Goal: Book appointment/travel/reservation

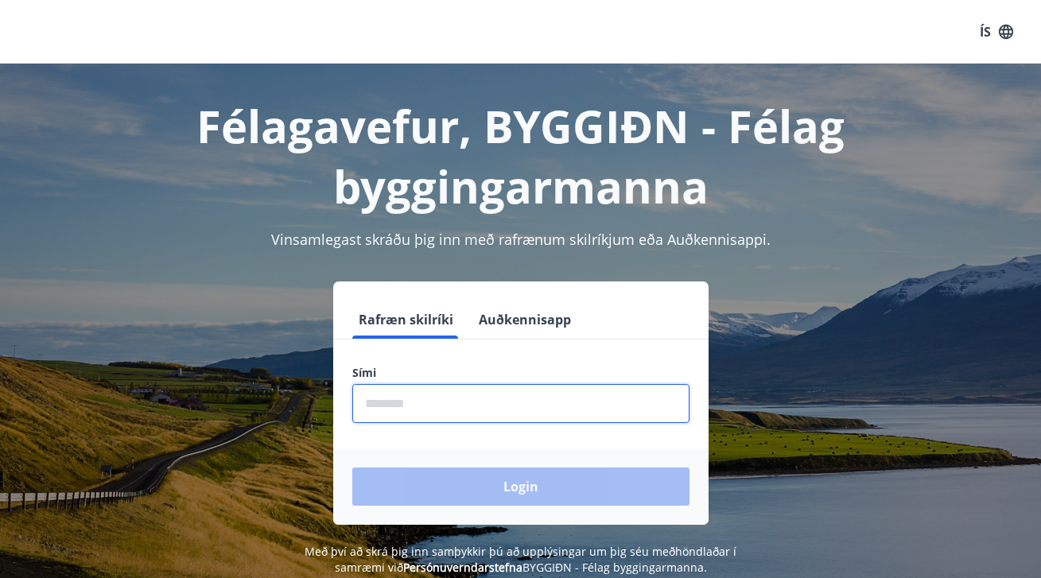
click at [459, 406] on input "phone" at bounding box center [520, 403] width 337 height 39
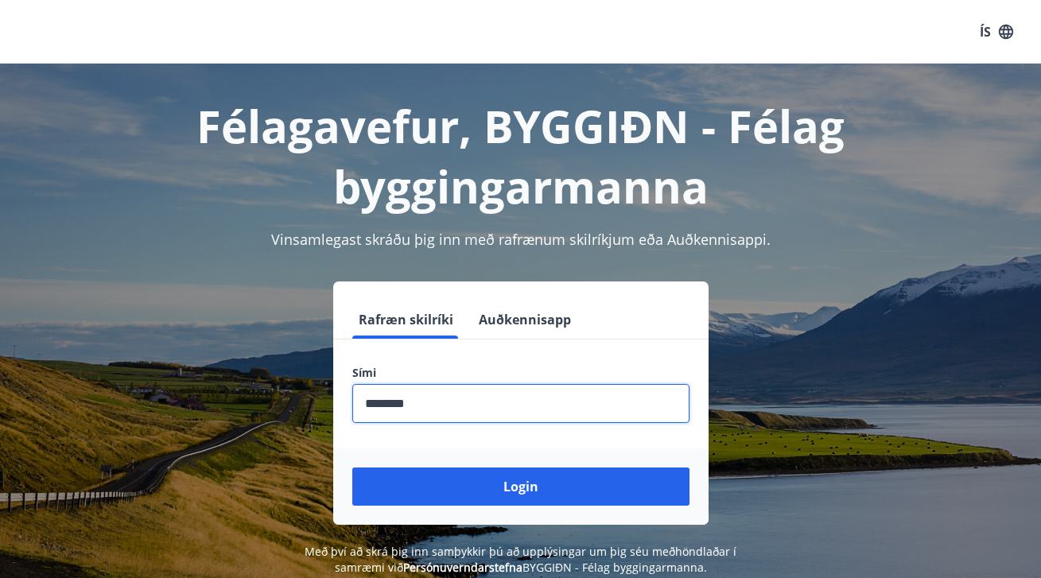
type input "********"
click at [520, 487] on button "Login" at bounding box center [520, 486] width 337 height 38
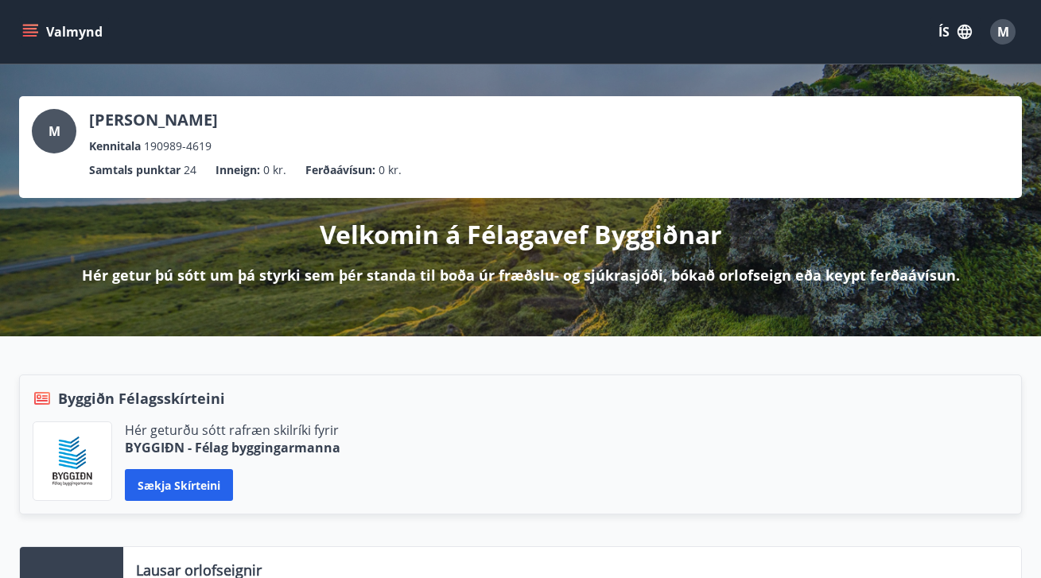
click at [63, 36] on button "Valmynd" at bounding box center [64, 31] width 90 height 29
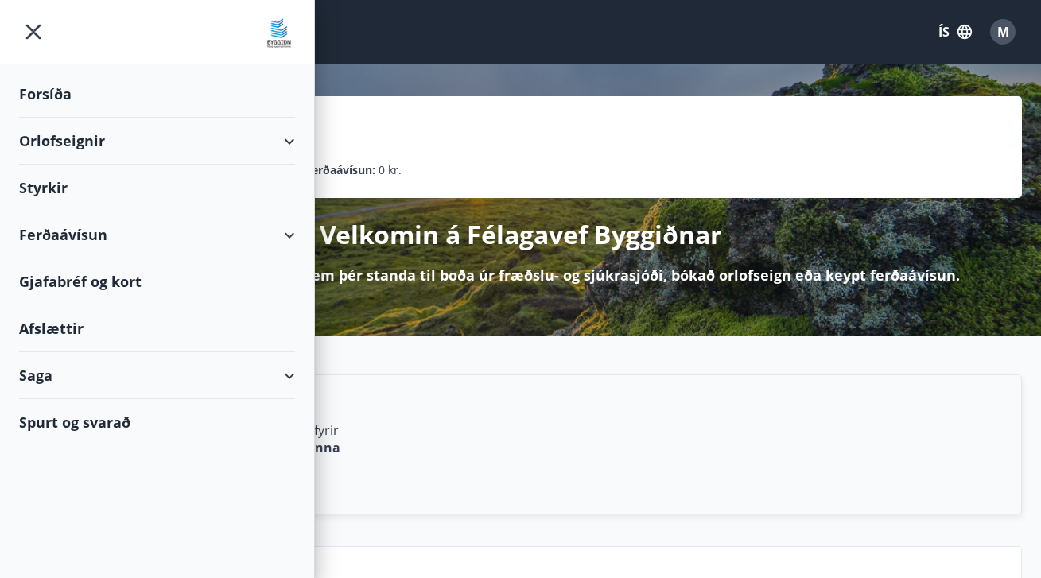
click at [48, 147] on div "Orlofseignir" at bounding box center [157, 141] width 276 height 47
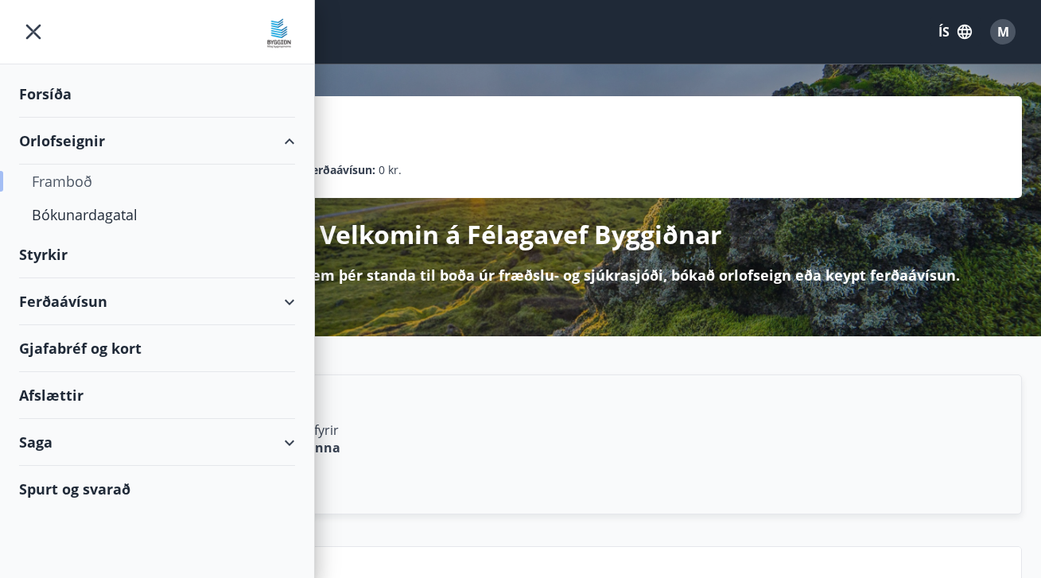
click at [71, 171] on div "Framboð" at bounding box center [157, 181] width 250 height 33
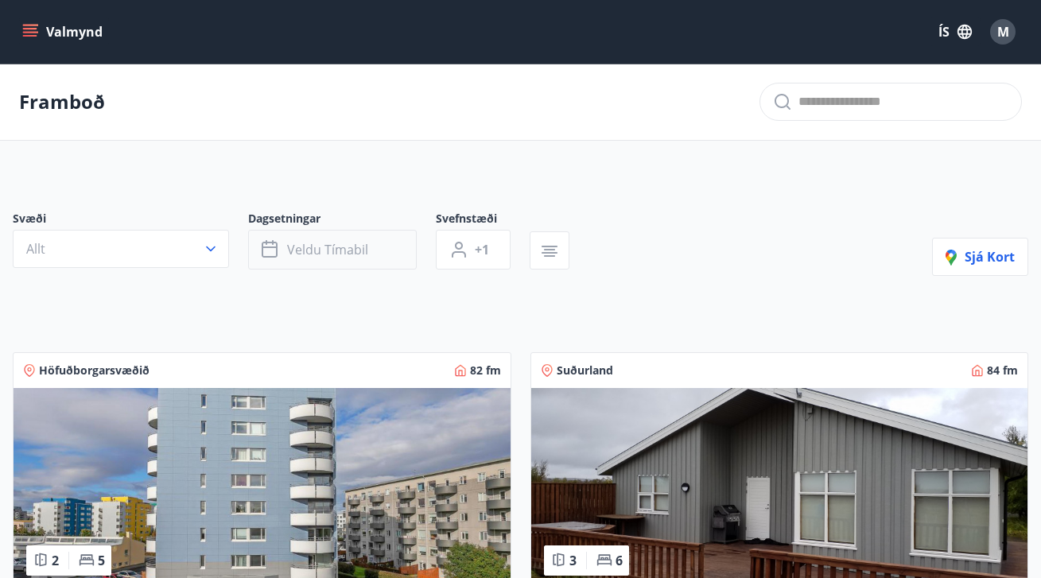
click at [306, 254] on span "Veldu tímabil" at bounding box center [327, 249] width 81 height 17
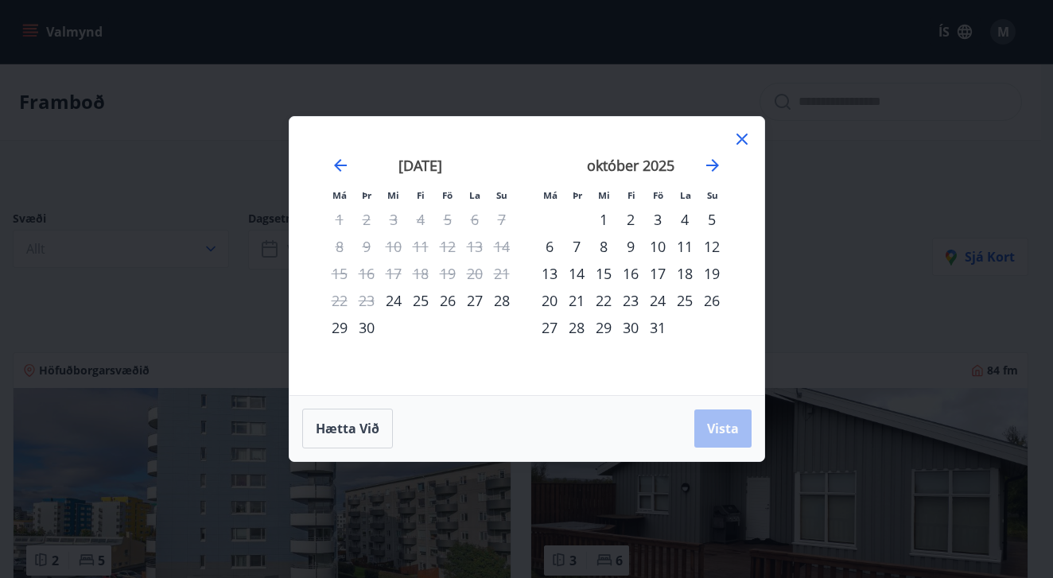
click at [657, 220] on div "3" at bounding box center [657, 219] width 27 height 27
click at [545, 245] on div "6" at bounding box center [549, 246] width 27 height 27
click at [708, 440] on button "Vista" at bounding box center [722, 428] width 57 height 38
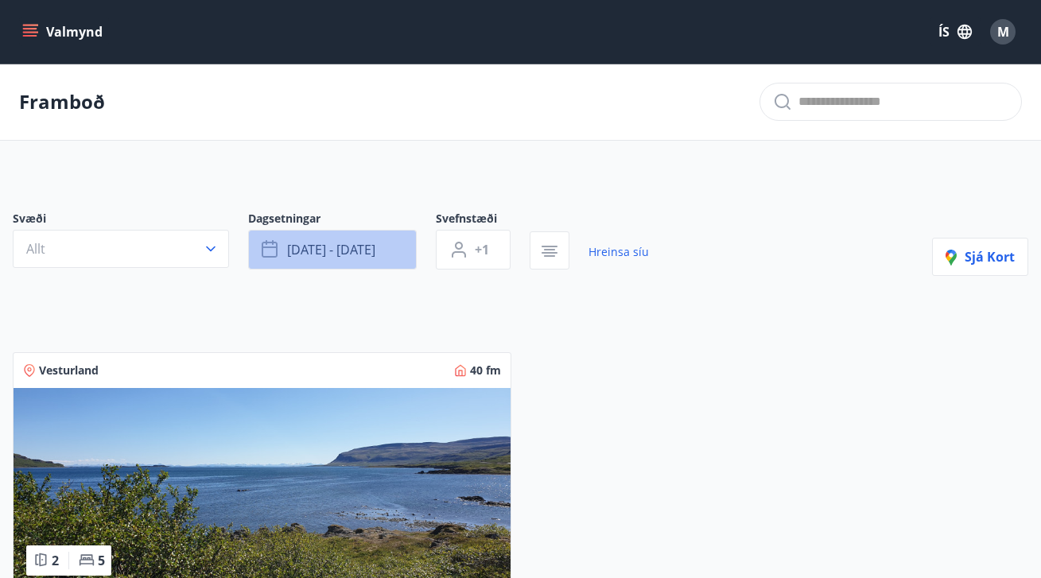
click at [338, 241] on span "okt 03 - okt 06" at bounding box center [331, 249] width 88 height 17
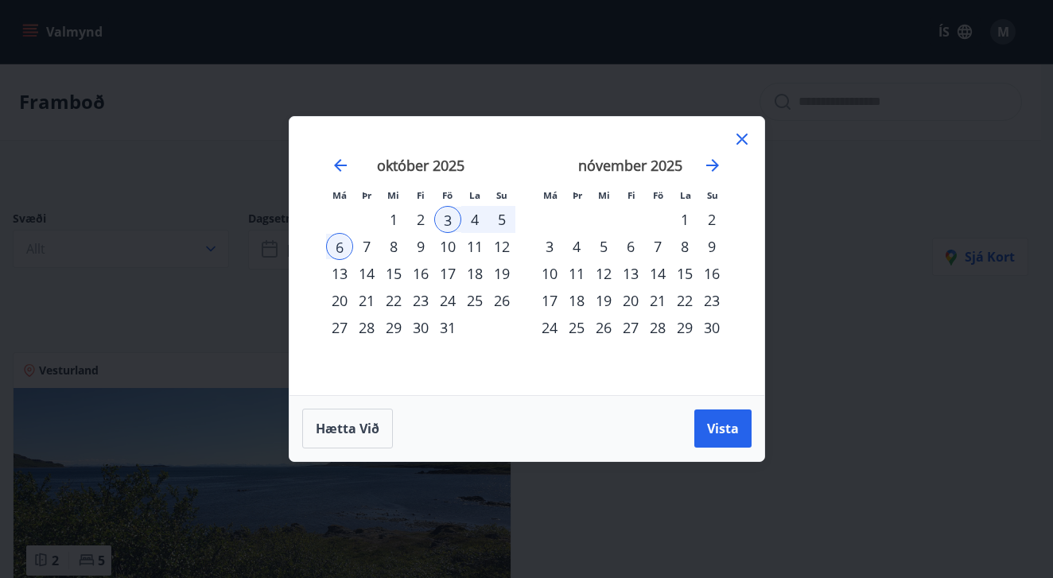
click at [449, 250] on div "10" at bounding box center [447, 246] width 27 height 27
click at [340, 274] on div "13" at bounding box center [339, 273] width 27 height 27
click at [711, 426] on span "Vista" at bounding box center [723, 428] width 32 height 17
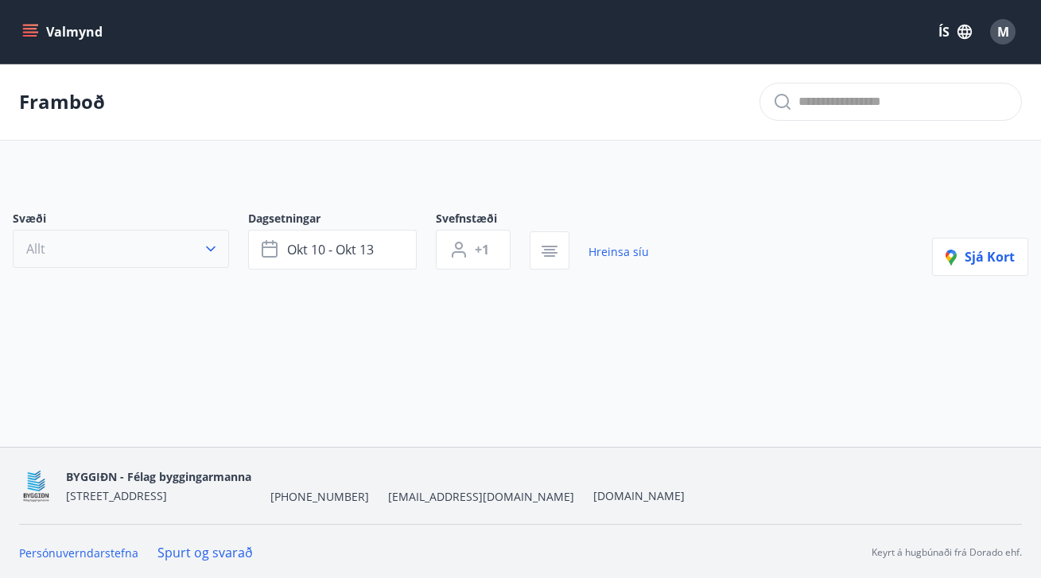
click at [119, 247] on button "Allt" at bounding box center [121, 249] width 216 height 38
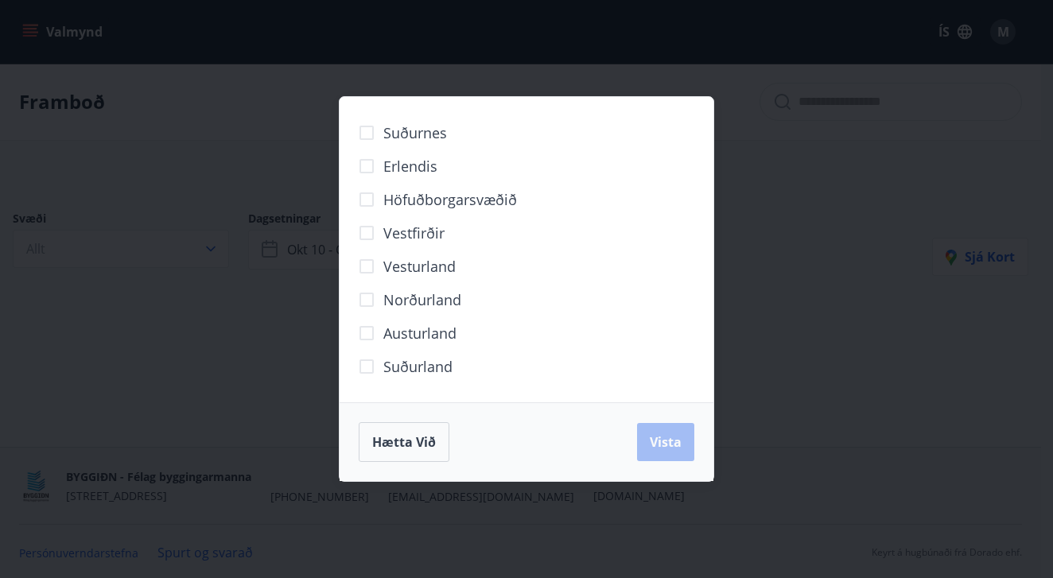
drag, startPoint x: 836, startPoint y: 250, endPoint x: 812, endPoint y: 246, distance: 24.2
click at [812, 246] on div "Suðurnes Erlendis Höfuðborgarsvæðið Vestfirðir Vesturland Norðurland Austurland…" at bounding box center [526, 289] width 1053 height 578
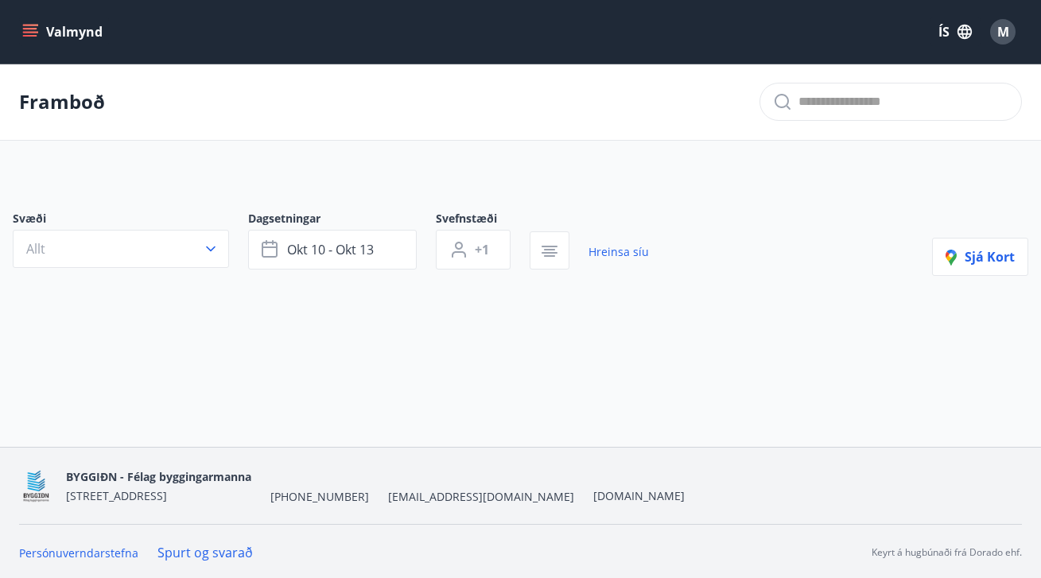
click at [60, 25] on button "Valmynd" at bounding box center [64, 31] width 90 height 29
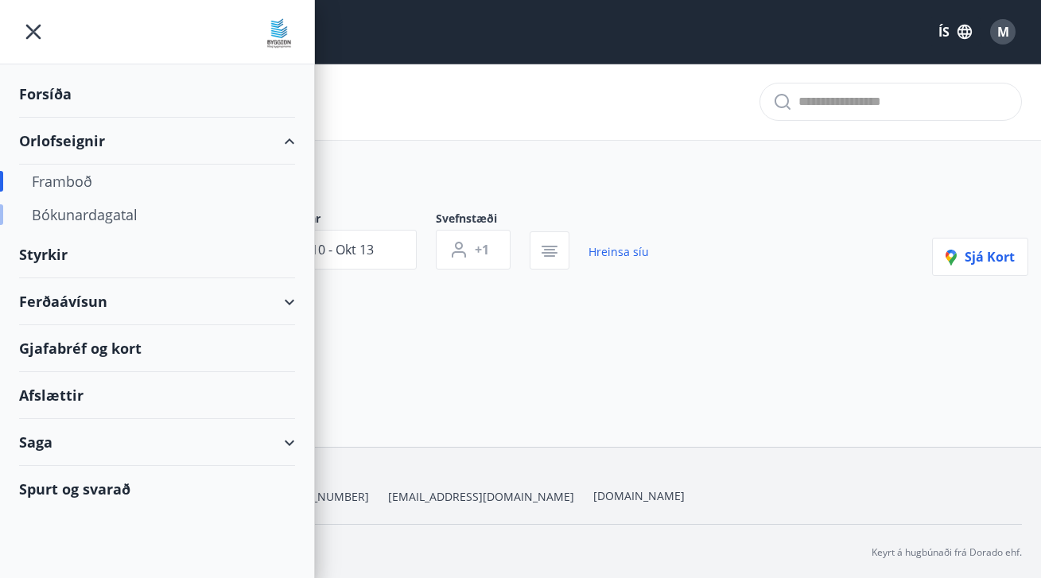
click at [80, 215] on div "Bókunardagatal" at bounding box center [157, 214] width 250 height 33
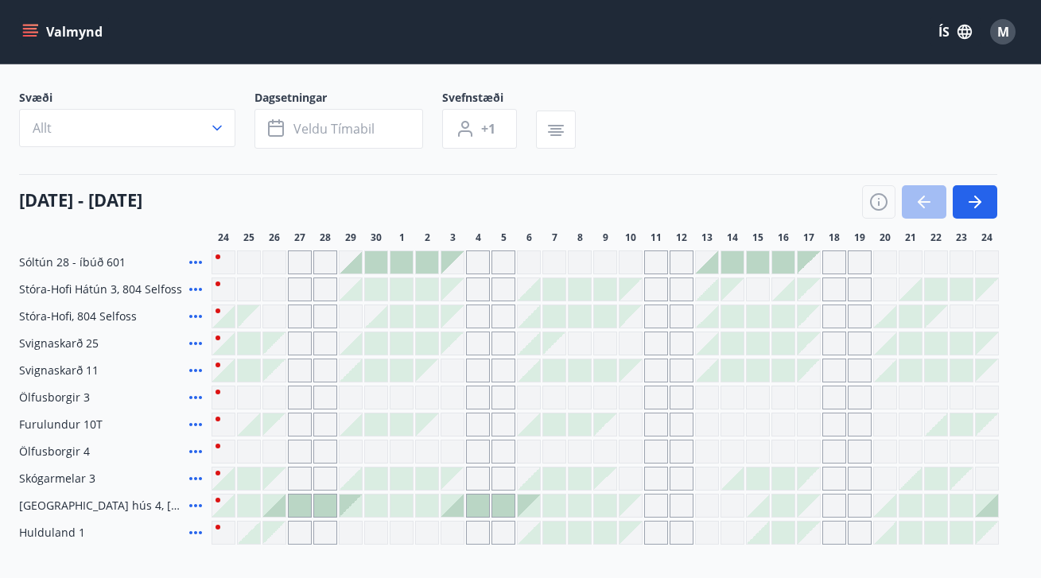
scroll to position [118, 0]
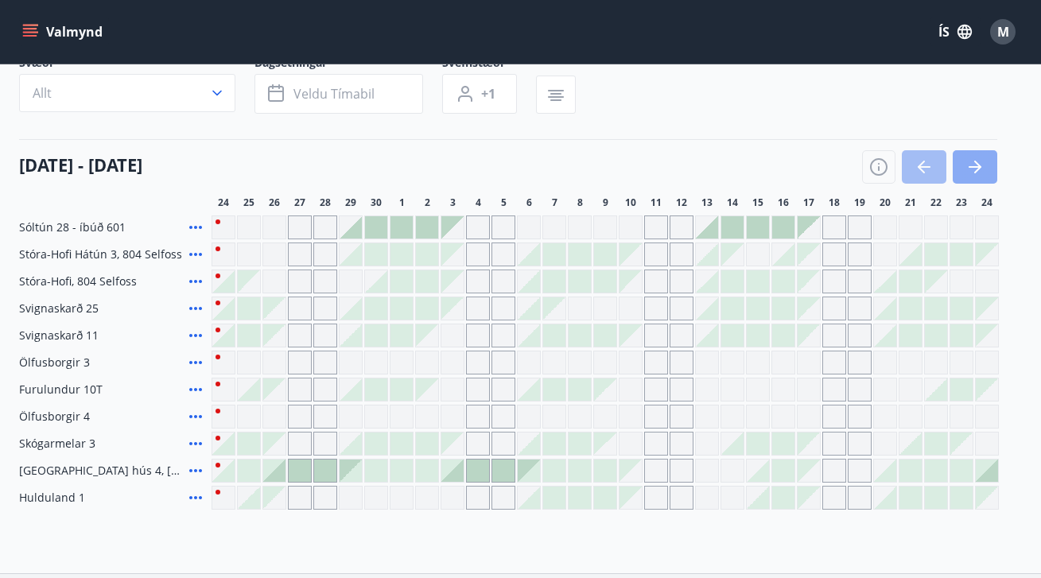
click at [975, 165] on icon "button" at bounding box center [974, 166] width 19 height 19
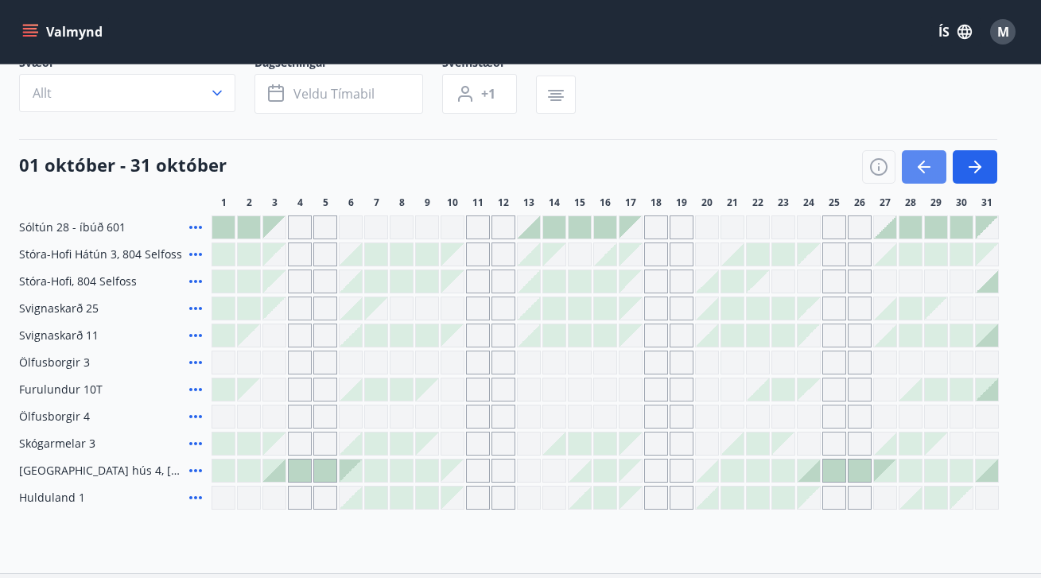
click at [909, 163] on button "button" at bounding box center [924, 166] width 45 height 33
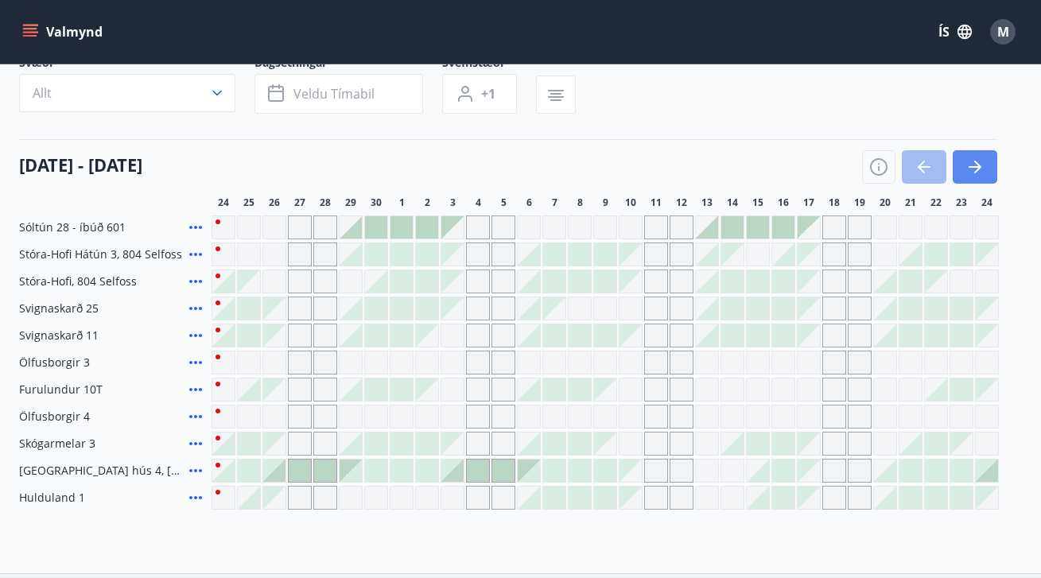
click at [991, 162] on button "button" at bounding box center [974, 166] width 45 height 33
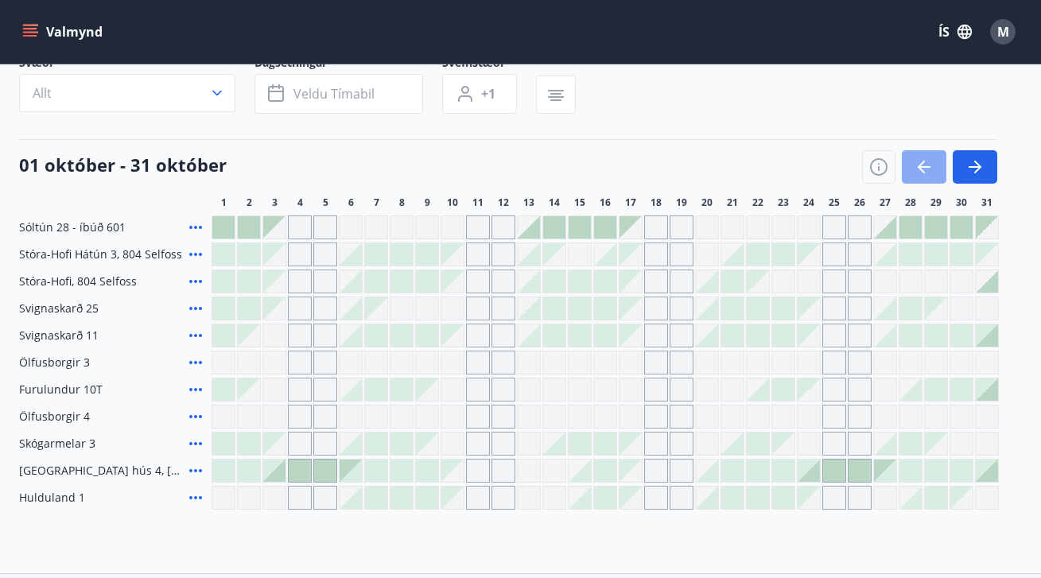
click at [925, 173] on icon "button" at bounding box center [923, 166] width 19 height 19
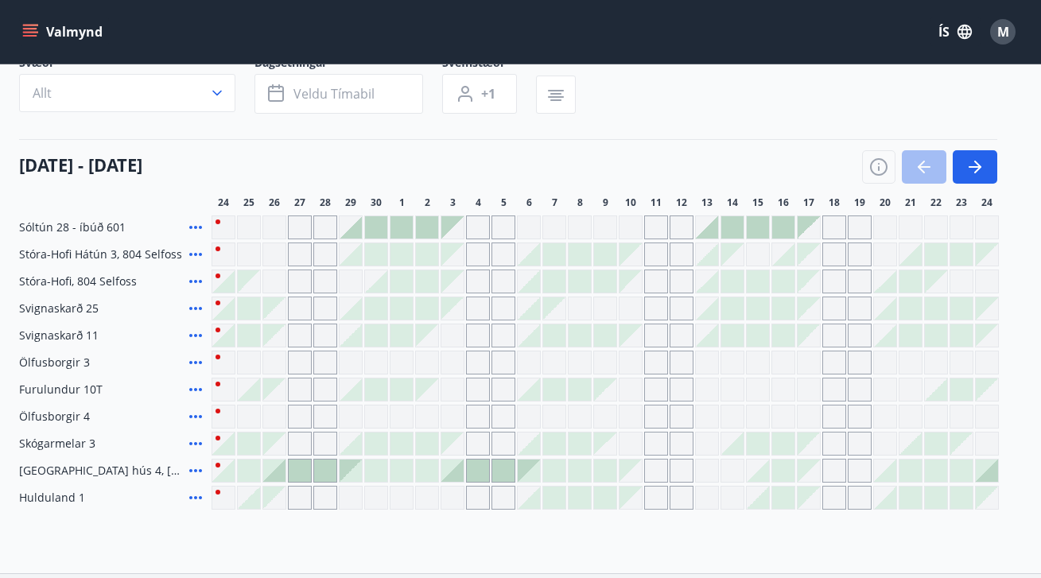
click at [82, 281] on span "Stóra-Hofi, 804 Selfoss" at bounding box center [78, 281] width 118 height 16
click at [191, 278] on icon at bounding box center [195, 281] width 19 height 19
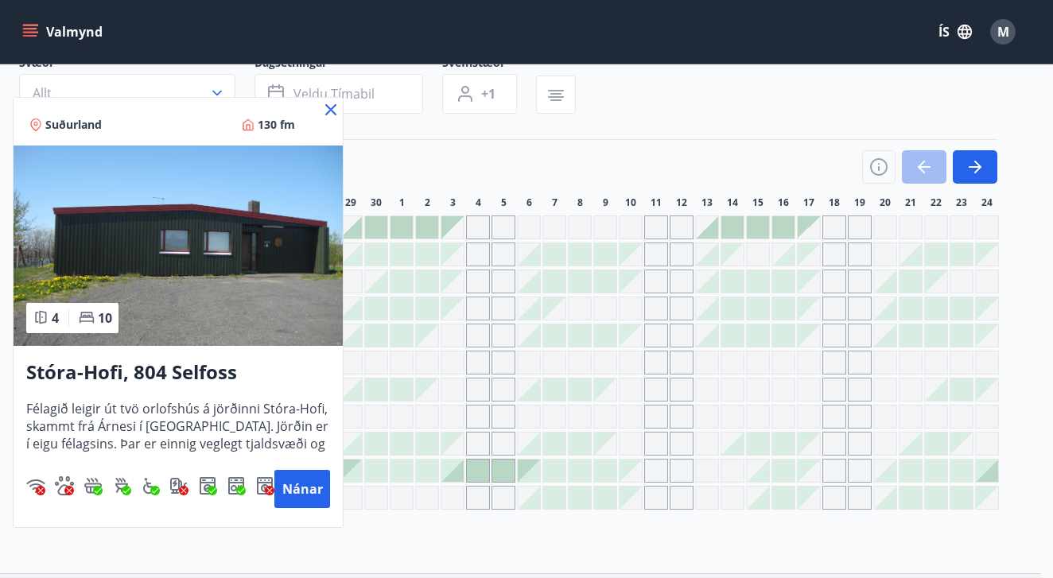
click at [332, 110] on icon at bounding box center [330, 109] width 19 height 19
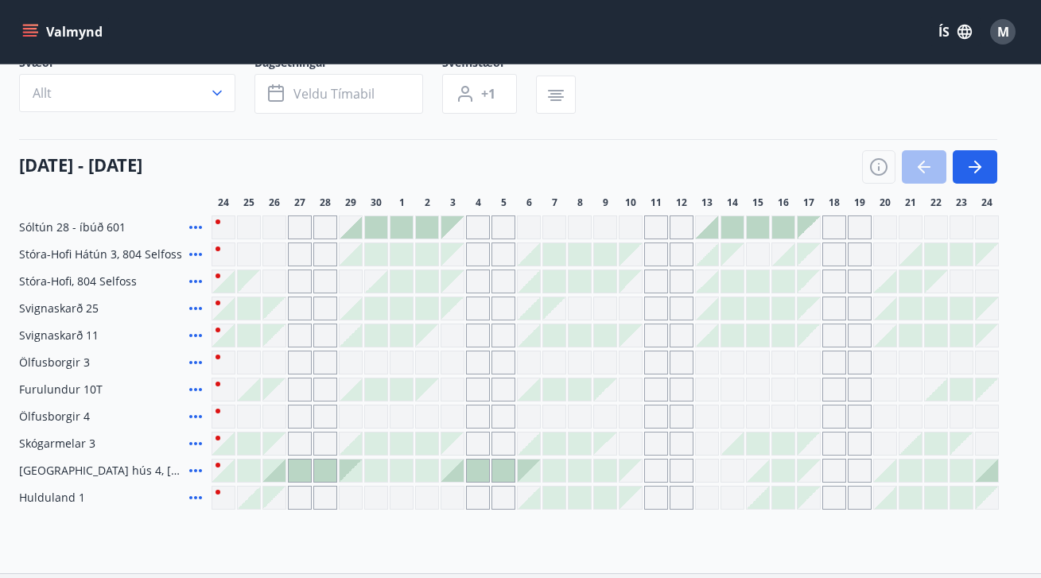
click at [196, 254] on icon at bounding box center [195, 254] width 13 height 3
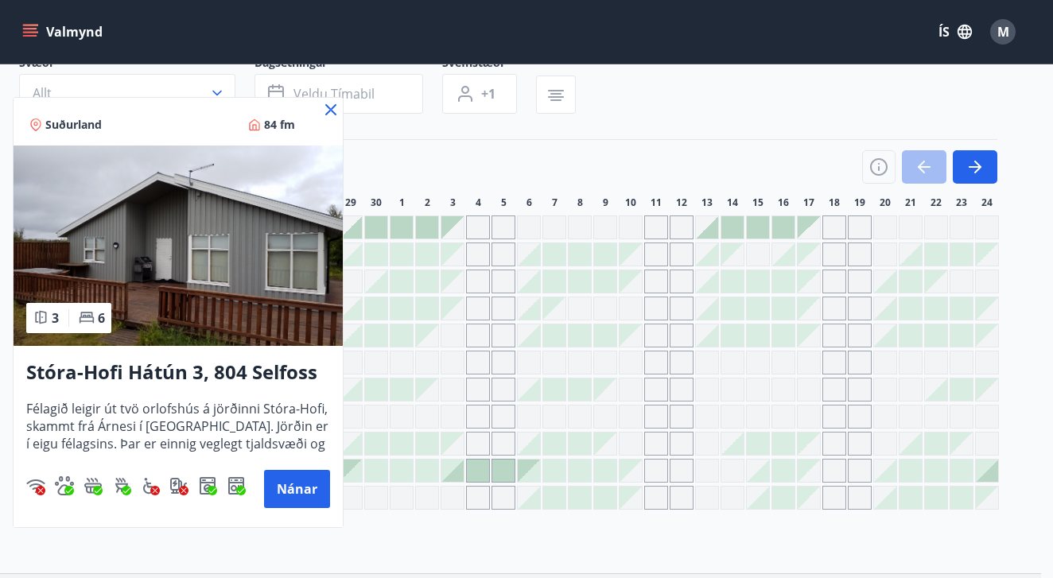
click at [325, 110] on icon at bounding box center [330, 109] width 19 height 19
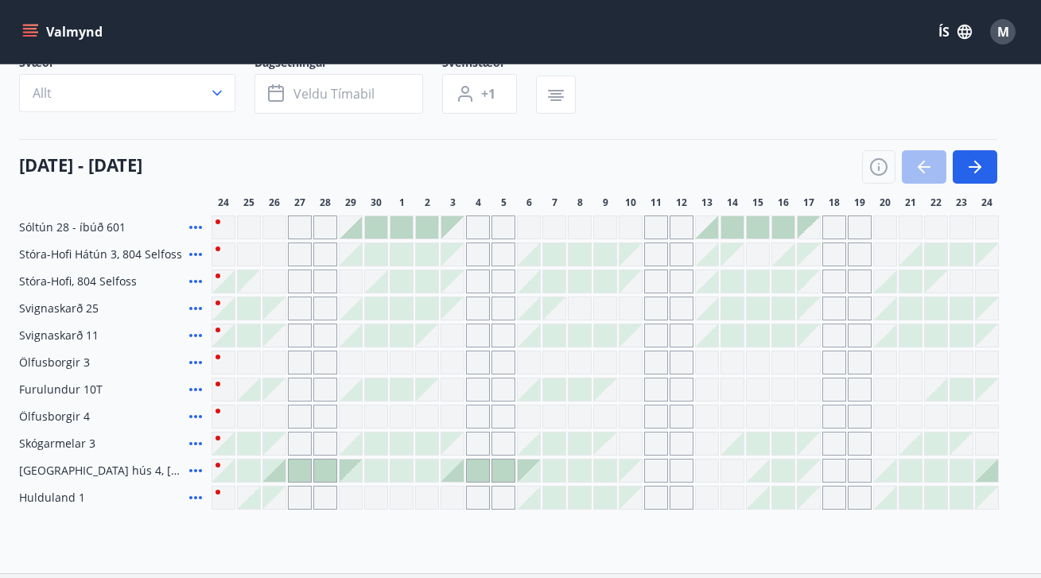
click at [192, 283] on icon at bounding box center [195, 281] width 19 height 19
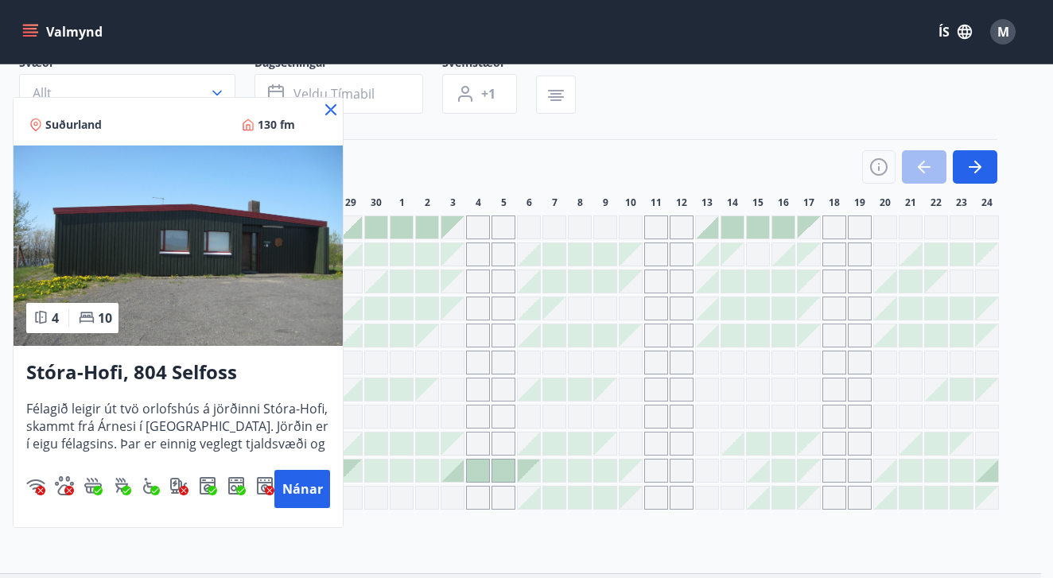
click at [335, 111] on icon at bounding box center [330, 109] width 19 height 19
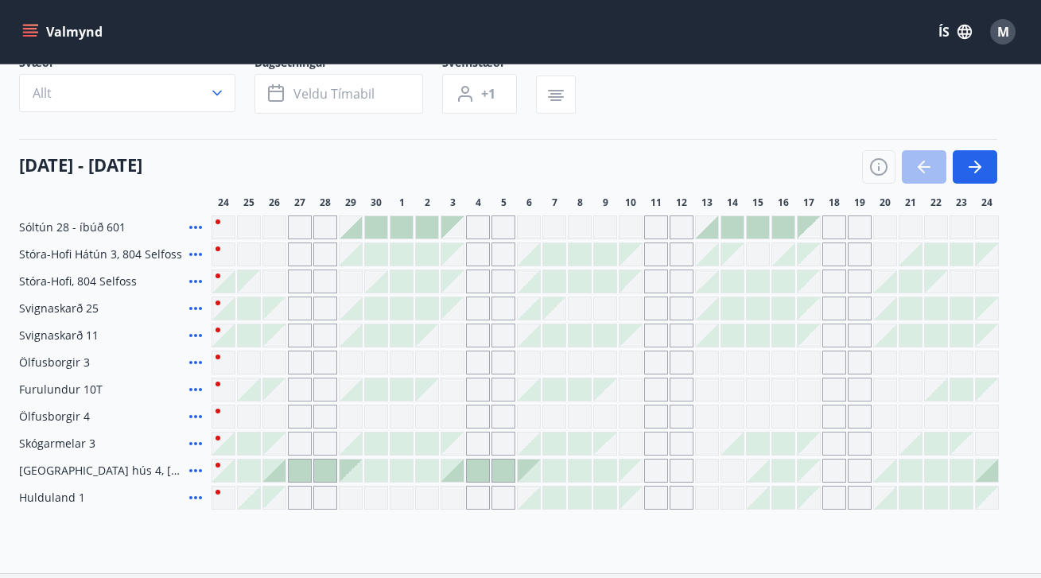
click at [456, 280] on div "Gráir dagar eru ekki bókanlegir" at bounding box center [452, 281] width 22 height 22
click at [480, 285] on div "Gráir dagar eru ekki bókanlegir" at bounding box center [478, 282] width 24 height 24
click at [513, 286] on div "Gráir dagar eru ekki bókanlegir" at bounding box center [503, 282] width 24 height 24
click at [552, 285] on div at bounding box center [554, 281] width 22 height 22
click at [585, 277] on body "Valmynd ÍS M Bókunardagatal Svæði Allt Dagsetningar Veldu tímabil Svefnstæði +1…" at bounding box center [520, 293] width 1041 height 822
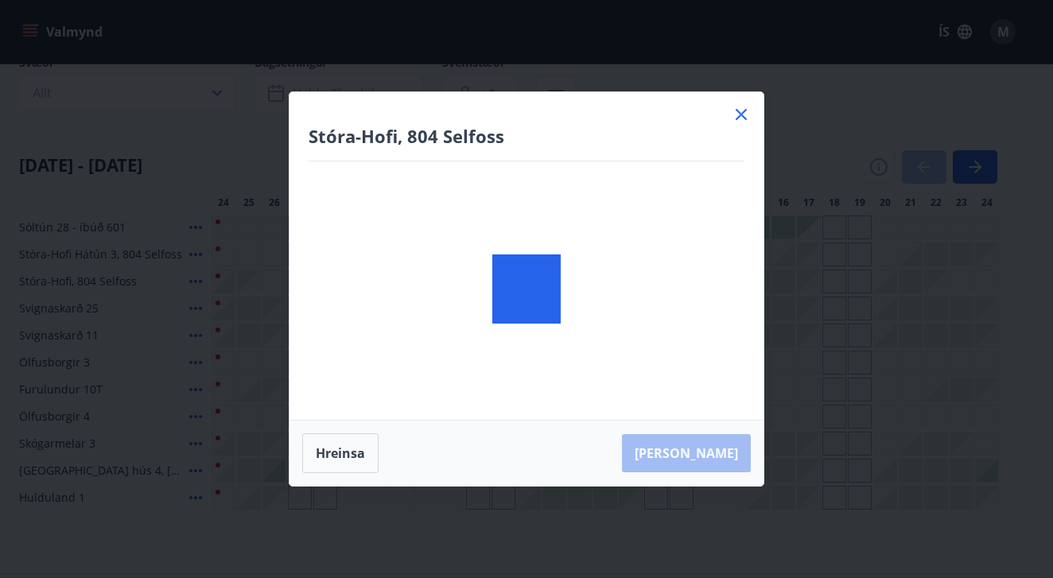
drag, startPoint x: 585, startPoint y: 277, endPoint x: 769, endPoint y: 282, distance: 183.7
click at [611, 276] on div at bounding box center [526, 289] width 474 height 394
click at [769, 282] on div "Stóra-Hofi, 804 Selfoss Hreinsa Taka Frá" at bounding box center [526, 289] width 1053 height 578
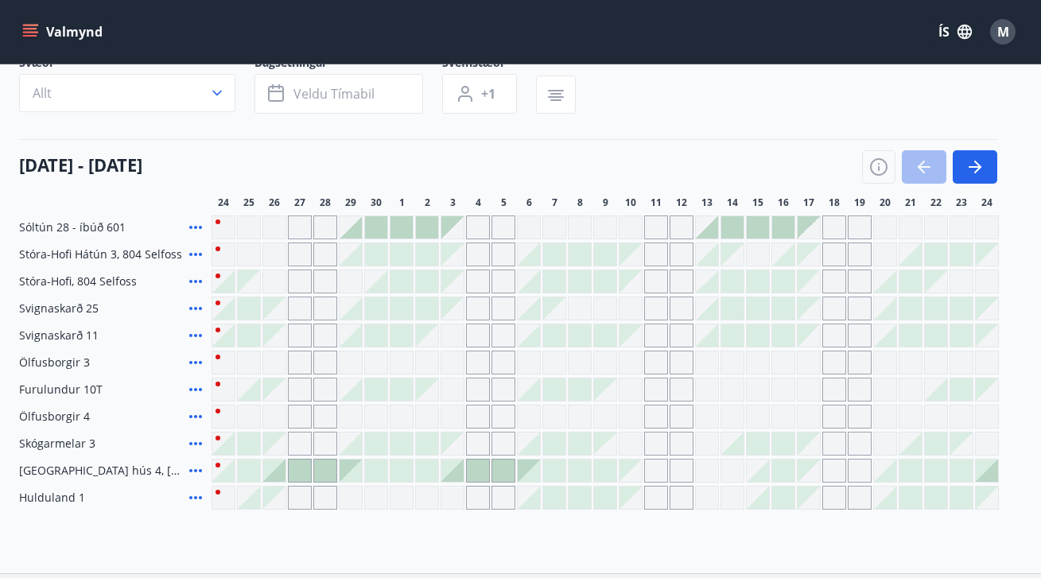
click at [824, 266] on div at bounding box center [604, 254] width 787 height 24
click at [886, 264] on div "Gráir dagar eru ekki bókanlegir" at bounding box center [885, 254] width 24 height 24
click at [913, 253] on div at bounding box center [910, 254] width 22 height 22
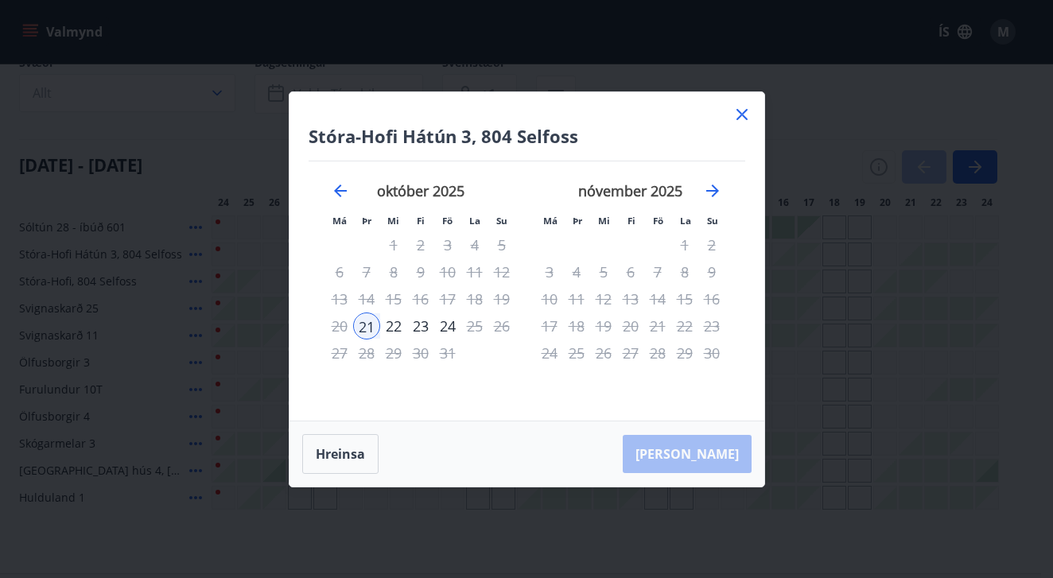
click at [747, 111] on icon at bounding box center [741, 114] width 19 height 19
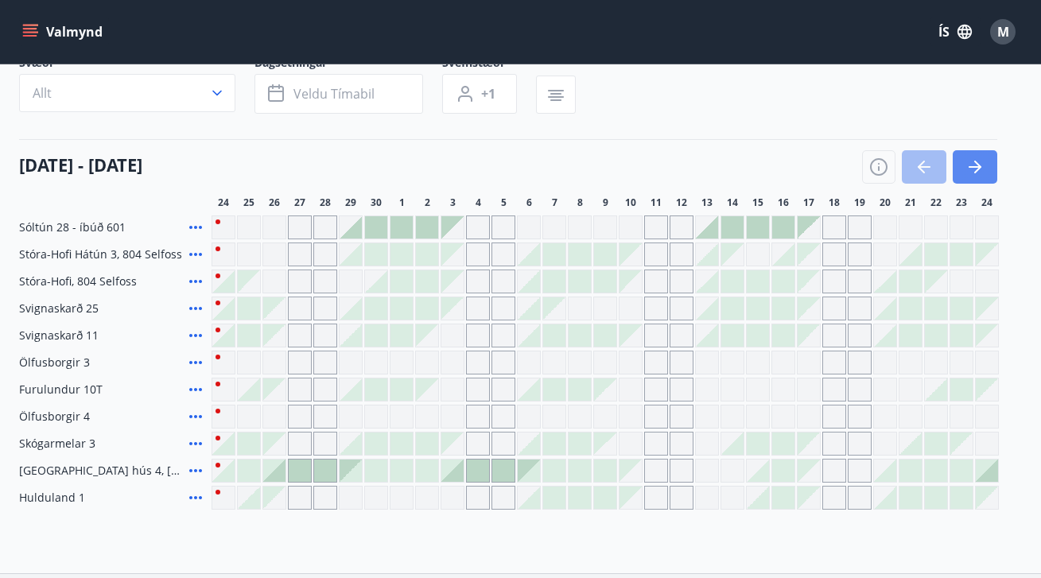
click at [982, 173] on icon "button" at bounding box center [974, 166] width 19 height 19
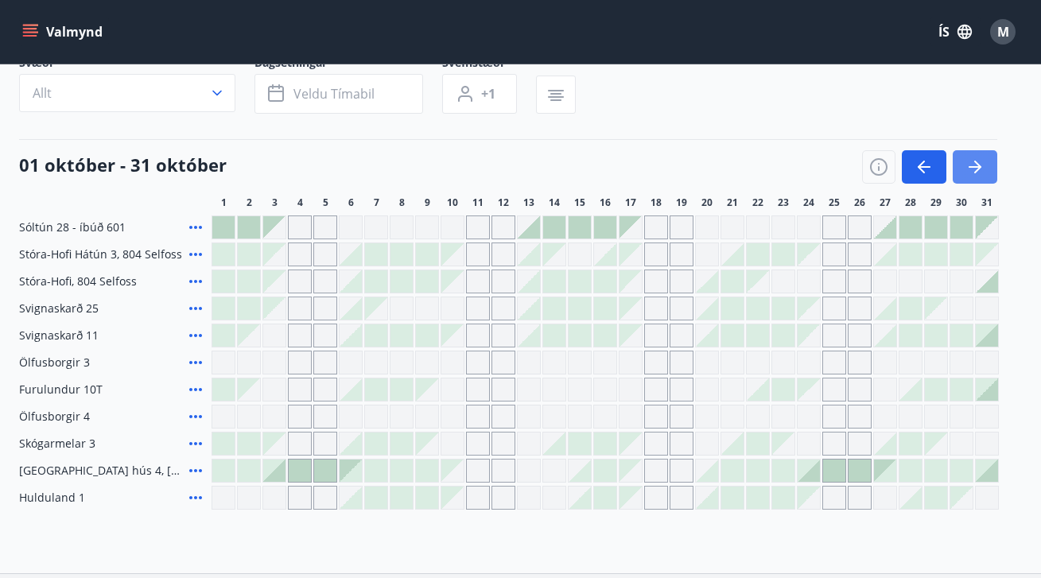
click at [982, 173] on icon "button" at bounding box center [974, 166] width 19 height 19
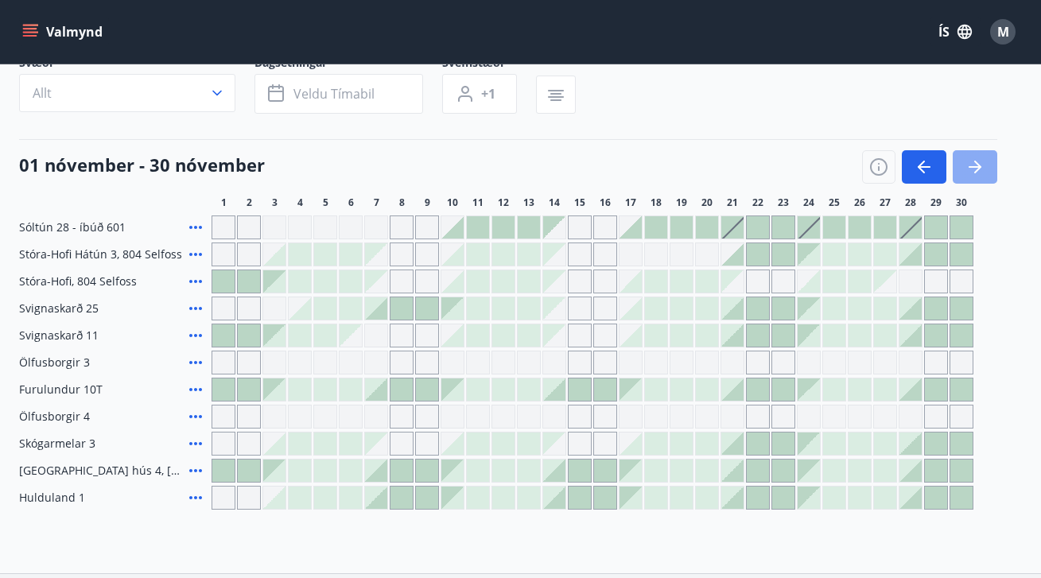
click at [982, 173] on icon "button" at bounding box center [974, 166] width 19 height 19
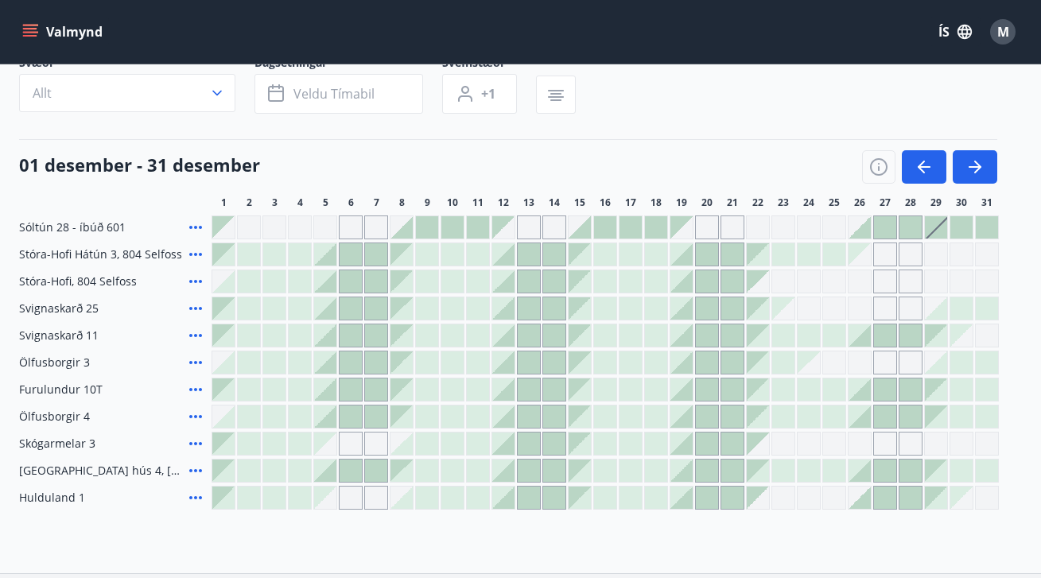
click at [932, 281] on div "Gráir dagar eru ekki bókanlegir" at bounding box center [936, 282] width 24 height 24
click at [938, 162] on button "button" at bounding box center [924, 166] width 45 height 33
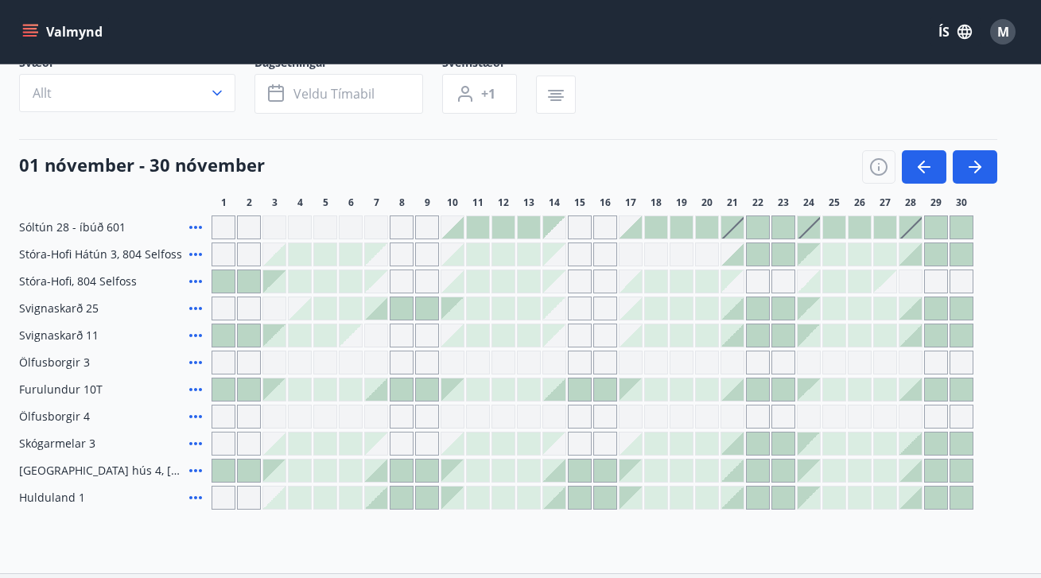
click at [188, 308] on icon at bounding box center [195, 308] width 19 height 19
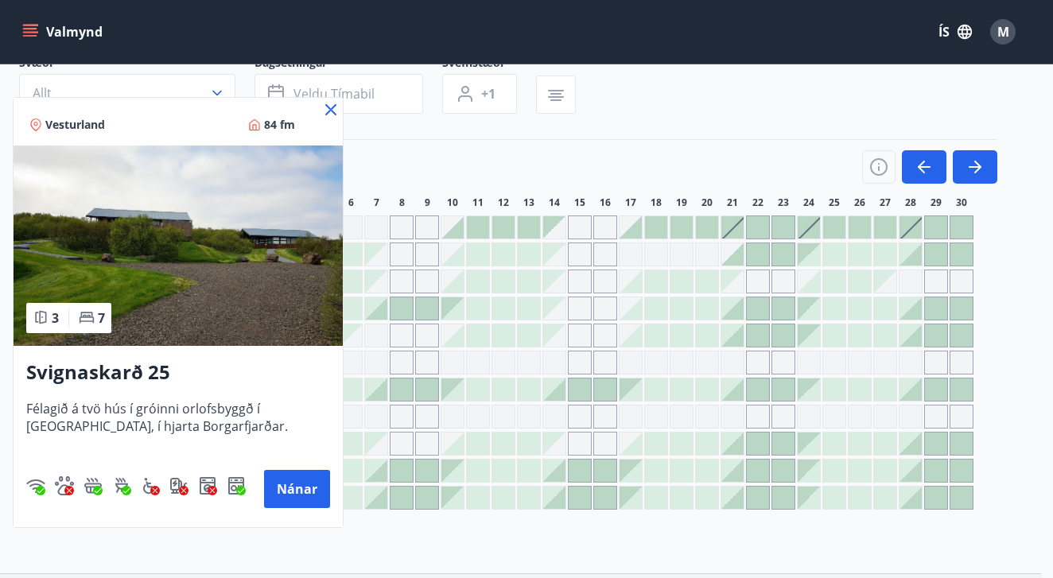
click at [350, 82] on div at bounding box center [526, 289] width 1053 height 578
